Goal: Information Seeking & Learning: Learn about a topic

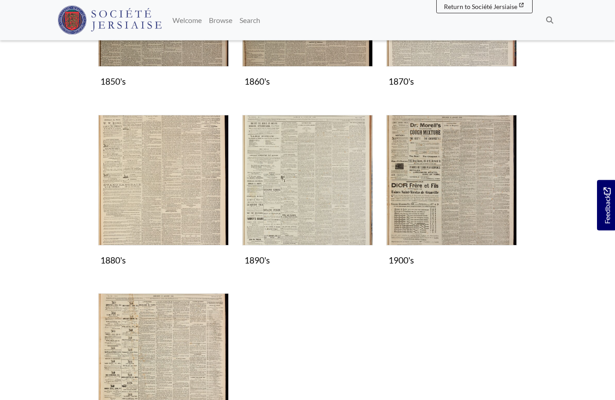
scroll to position [255, 0]
click at [449, 171] on img "Subcollection" at bounding box center [451, 180] width 131 height 131
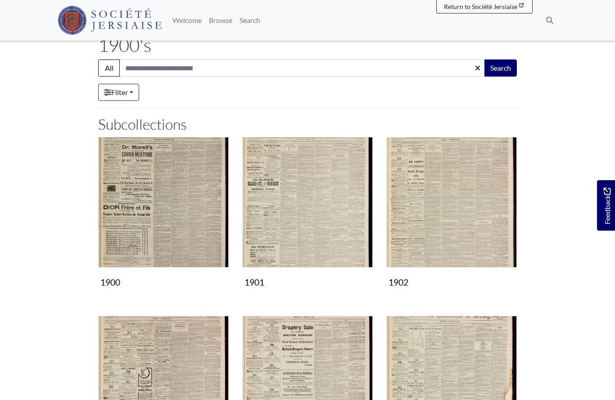
scroll to position [167, 0]
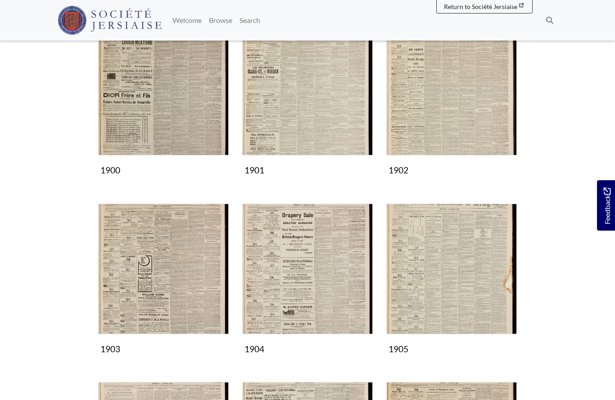
click at [301, 126] on img "Subcollection" at bounding box center [307, 90] width 131 height 131
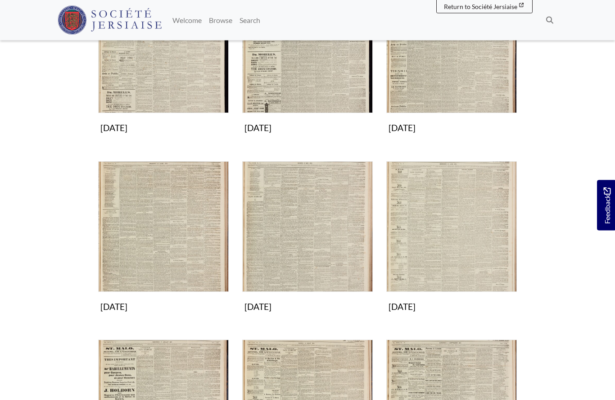
scroll to position [209, 0]
click at [163, 238] on img "Subcollection" at bounding box center [163, 226] width 131 height 131
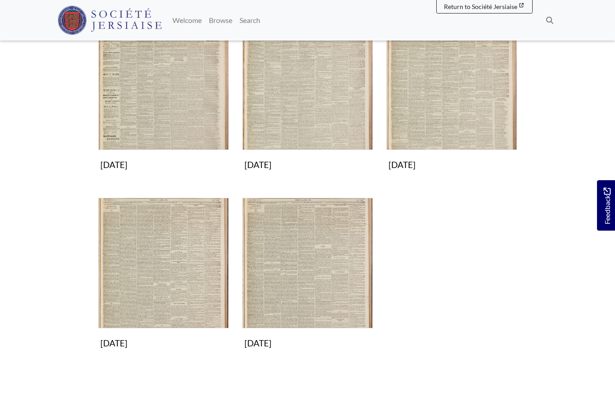
scroll to position [332, 0]
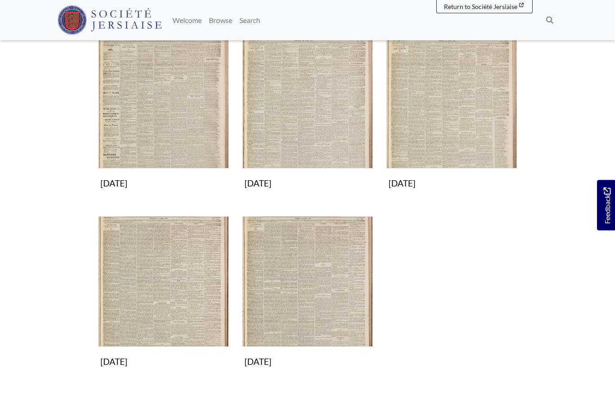
click at [321, 291] on img "Subcollection" at bounding box center [307, 282] width 131 height 131
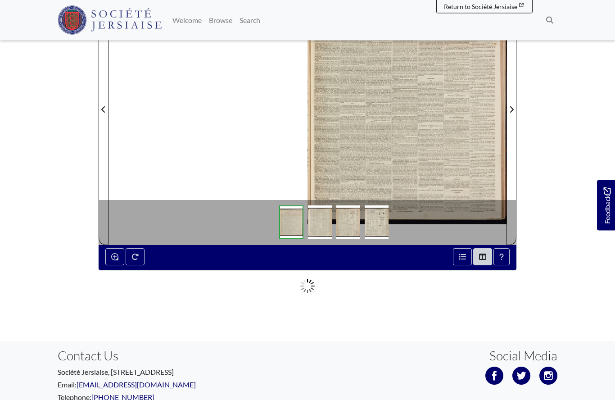
scroll to position [177, 0]
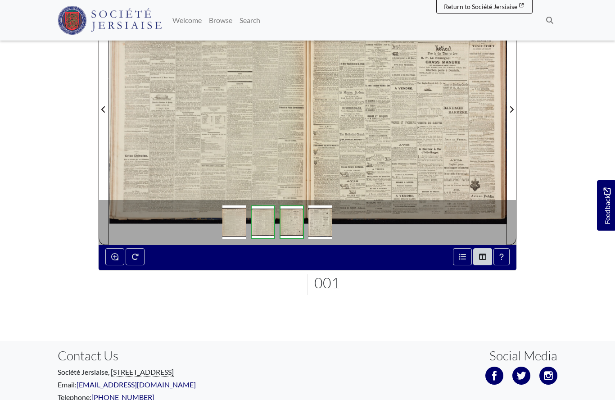
scroll to position [216, 0]
